Goal: Use online tool/utility: Use online tool/utility

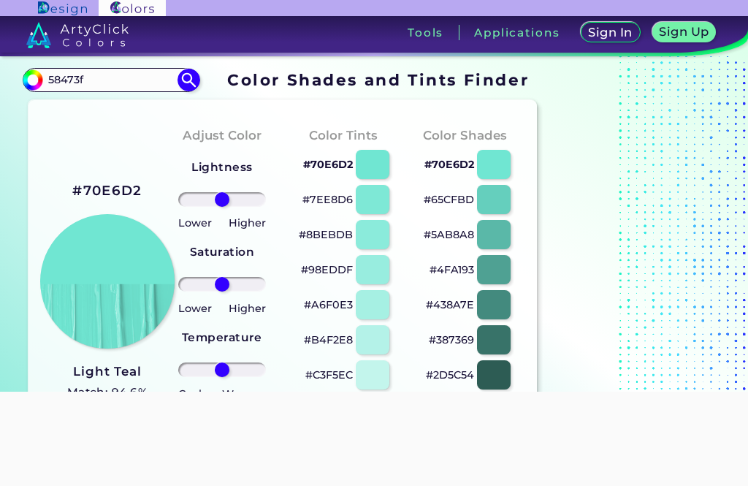
type input "58473f"
click at [193, 80] on img at bounding box center [188, 80] width 22 height 22
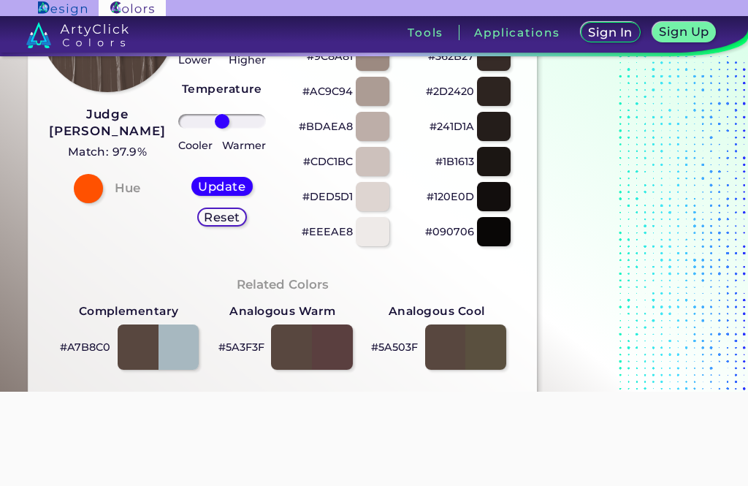
scroll to position [253, 0]
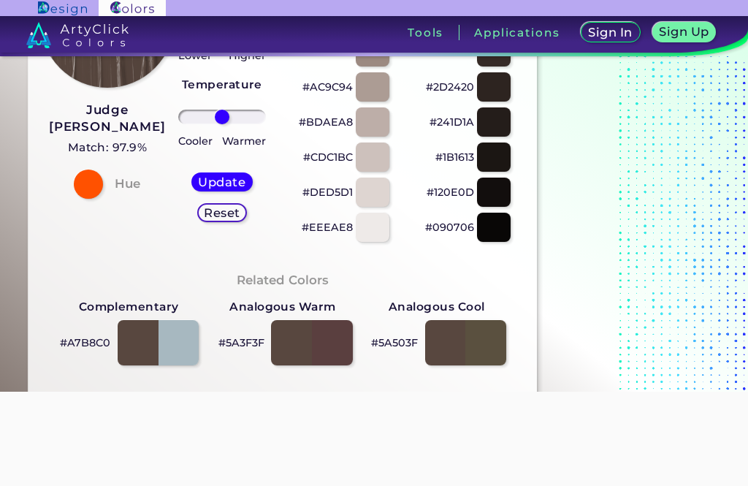
click at [178, 347] on div at bounding box center [158, 342] width 81 height 45
type input "#a7b8c0"
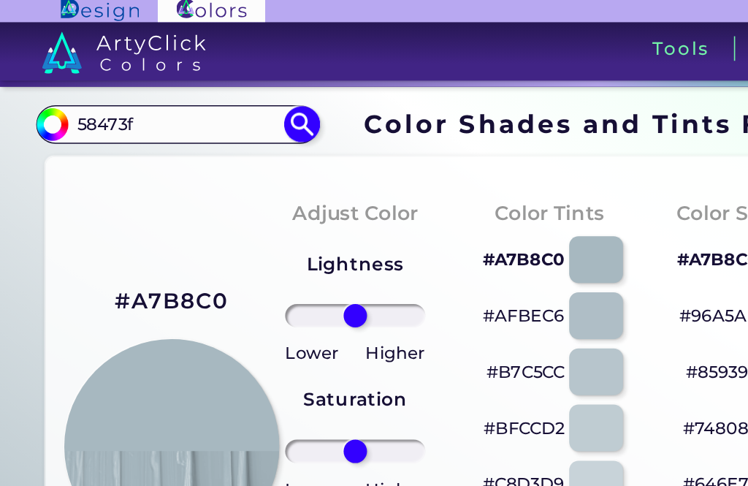
click at [66, 83] on input "58473f" at bounding box center [111, 80] width 136 height 20
paste input "d1925d"
type input "d1925d"
click at [193, 80] on img at bounding box center [188, 80] width 22 height 22
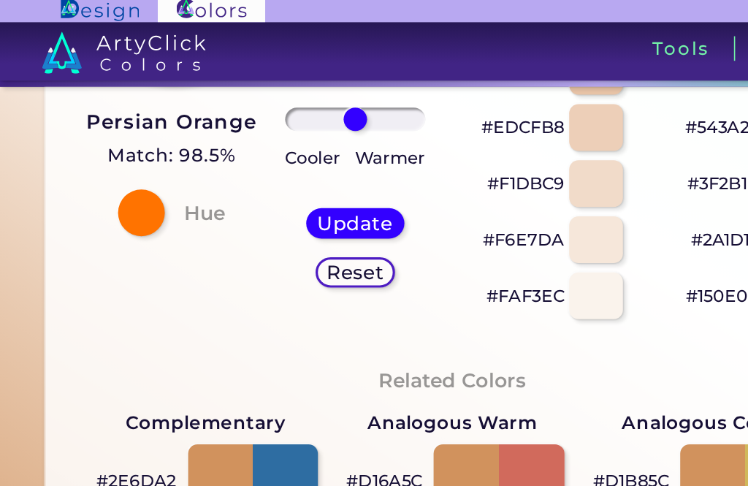
scroll to position [400, 0]
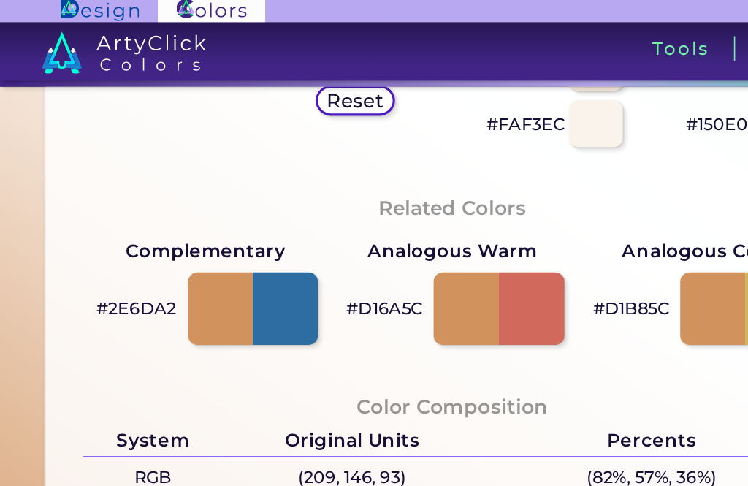
click at [189, 191] on div at bounding box center [158, 194] width 81 height 45
type input "#2e6da2"
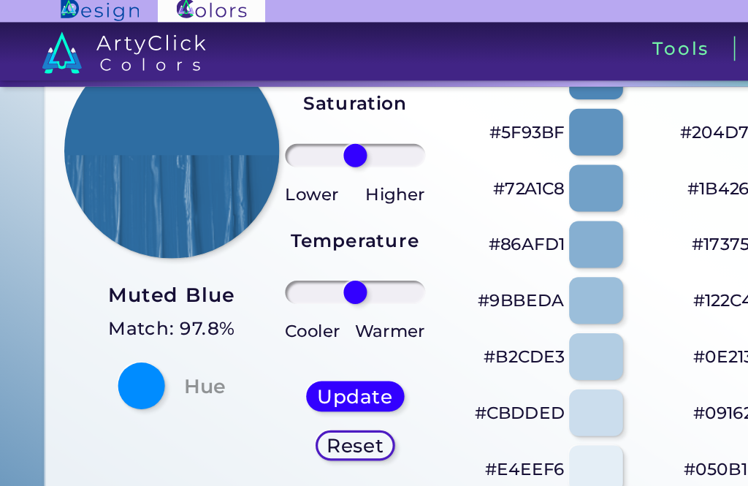
scroll to position [114, 0]
